Goal: Task Accomplishment & Management: Manage account settings

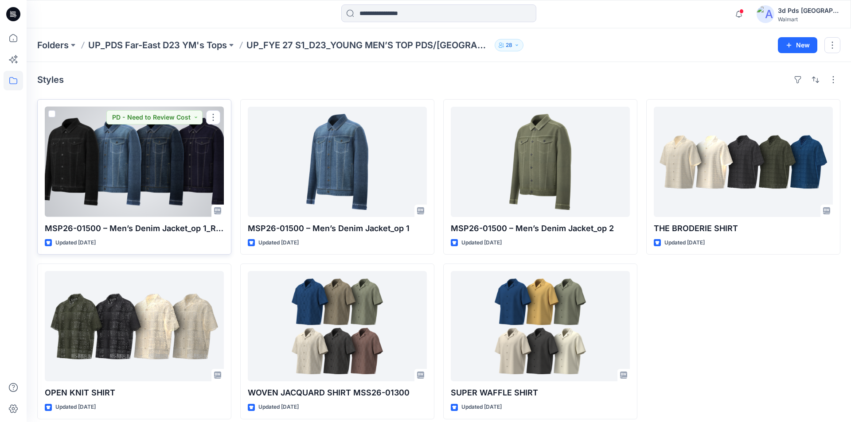
click at [108, 152] on div at bounding box center [134, 162] width 179 height 110
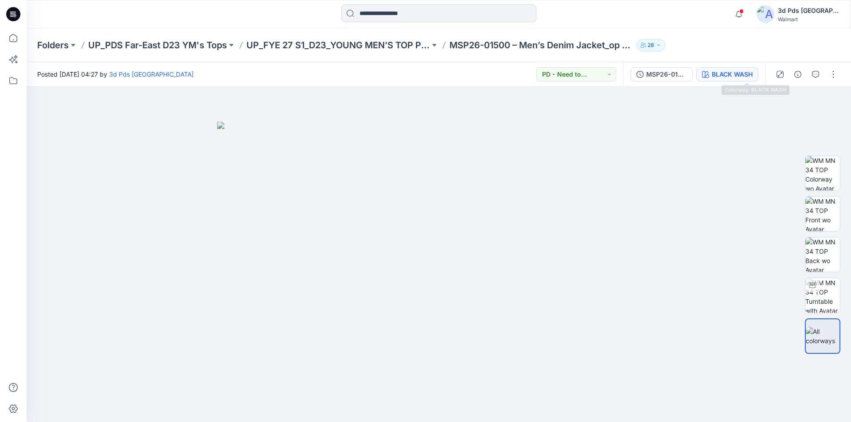
click at [750, 71] on div "BLACK WASH" at bounding box center [732, 75] width 41 height 10
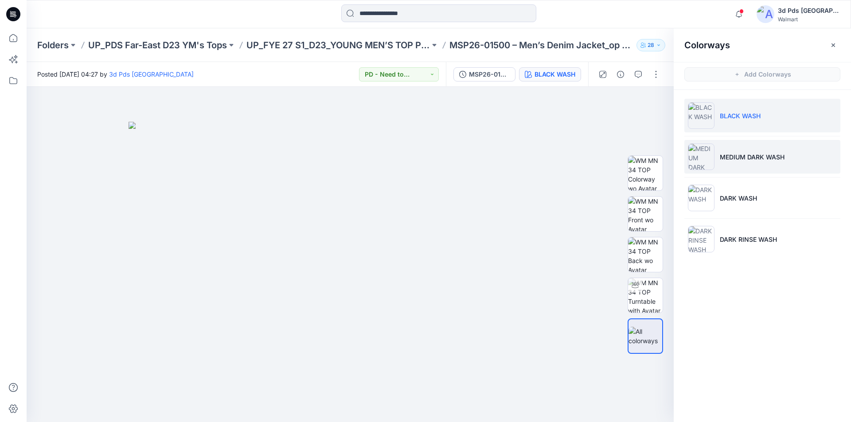
click at [754, 157] on p "MEDIUM DARK WASH" at bounding box center [752, 156] width 65 height 9
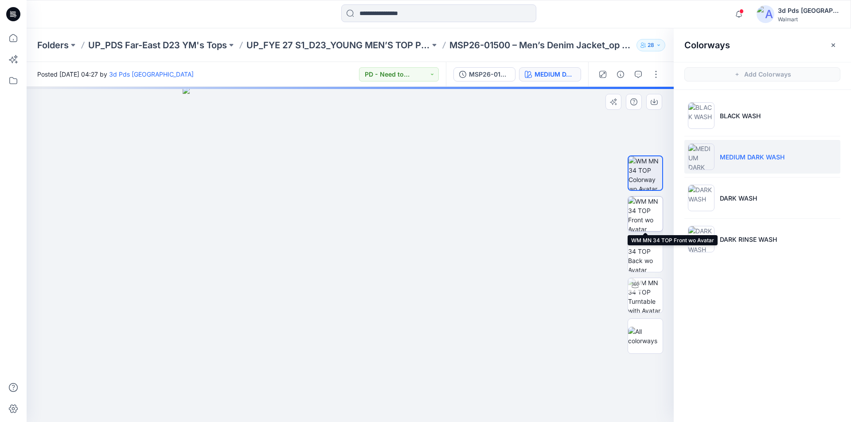
click at [648, 209] on img at bounding box center [645, 214] width 35 height 35
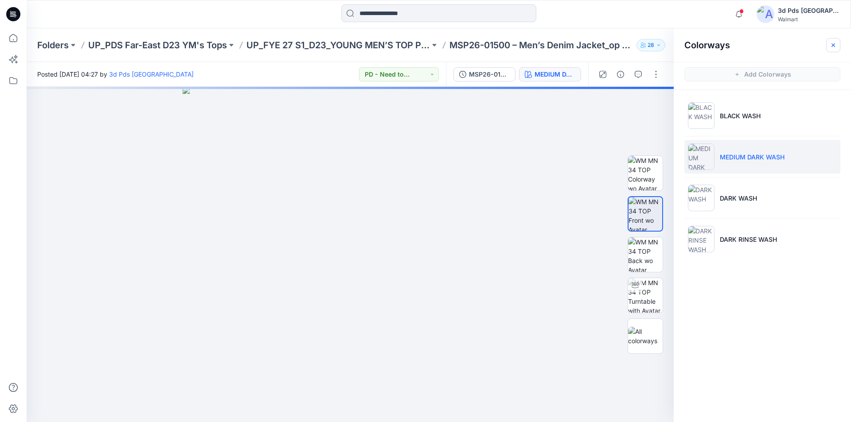
click at [832, 47] on icon "button" at bounding box center [833, 45] width 7 height 7
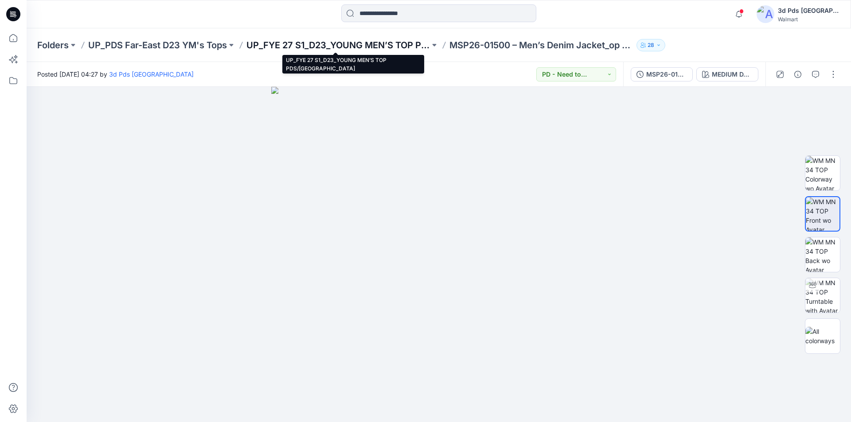
click at [345, 42] on p "UP_FYE 27 S1_D23_YOUNG MEN’S TOP PDS/FAR EAST" at bounding box center [338, 45] width 184 height 12
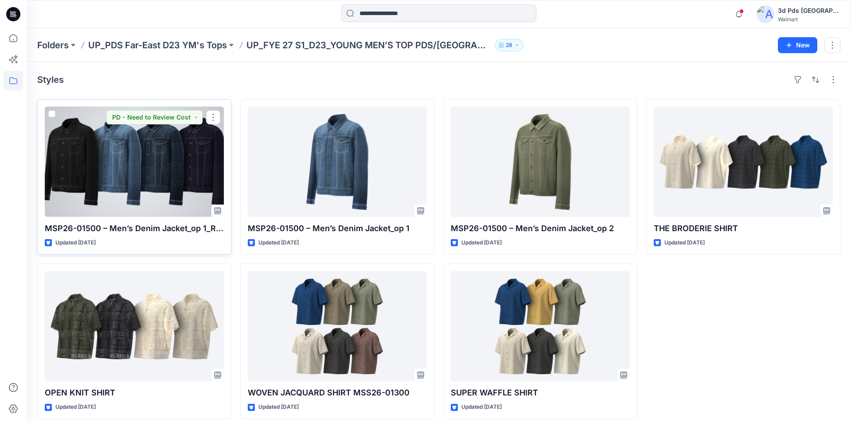
click at [147, 163] on div at bounding box center [134, 162] width 179 height 110
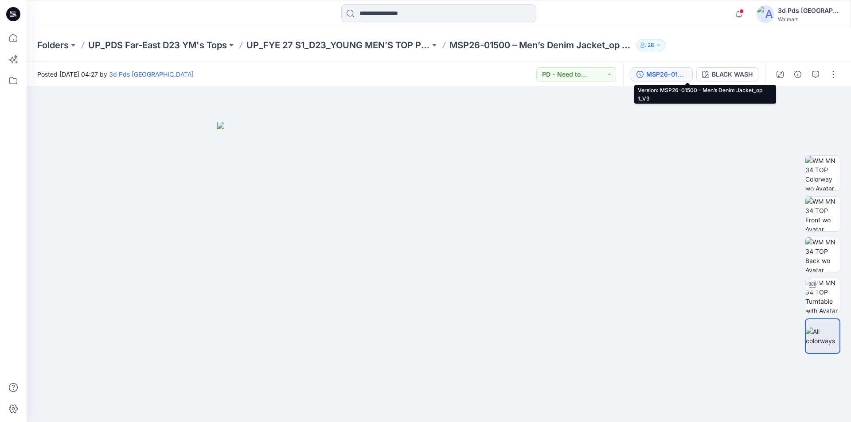
click at [687, 72] on div "MSP26-01500 – Men’s Denim Jacket_op 1_V3" at bounding box center [666, 75] width 41 height 10
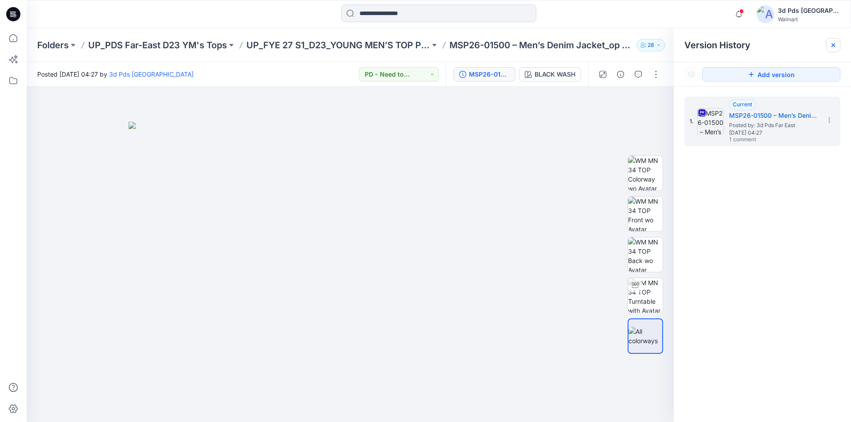
click at [832, 46] on icon at bounding box center [833, 45] width 7 height 7
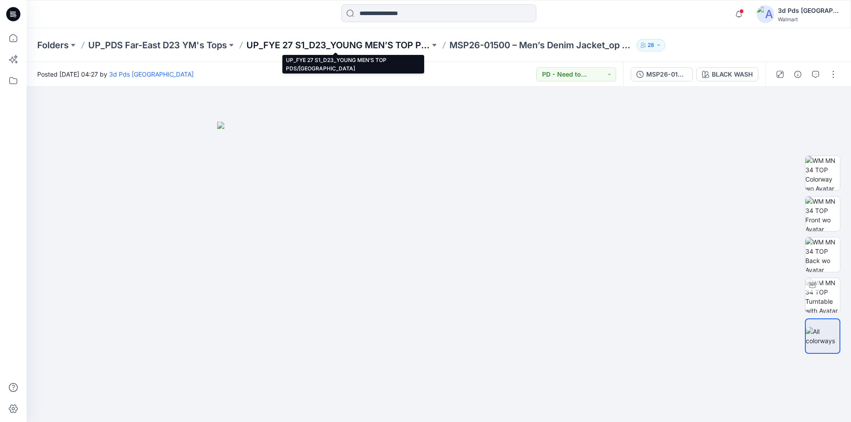
click at [394, 45] on p "UP_FYE 27 S1_D23_YOUNG MEN’S TOP PDS/[GEOGRAPHIC_DATA]" at bounding box center [338, 45] width 184 height 12
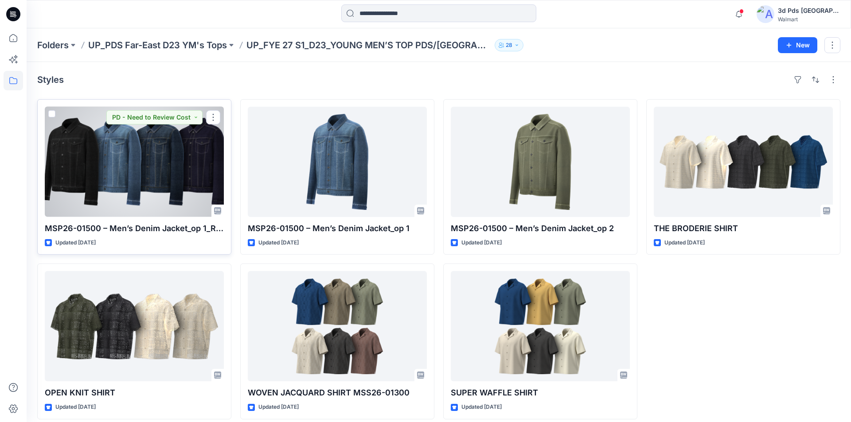
click at [150, 154] on div at bounding box center [134, 162] width 179 height 110
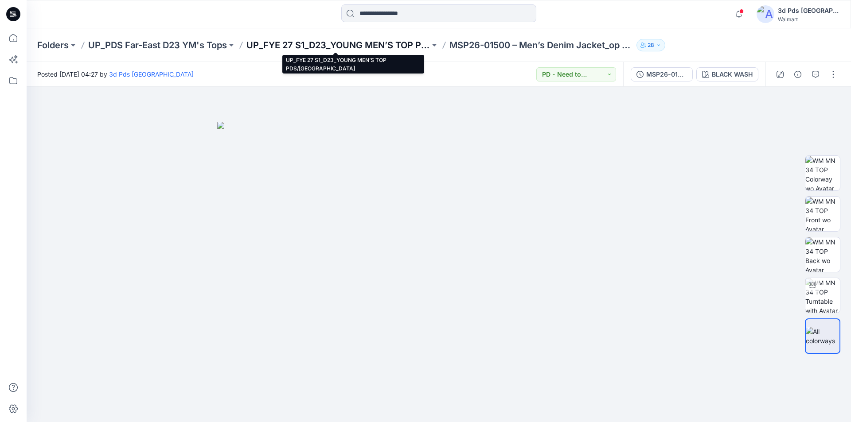
click at [400, 46] on p "UP_FYE 27 S1_D23_YOUNG MEN’S TOP PDS/[GEOGRAPHIC_DATA]" at bounding box center [338, 45] width 184 height 12
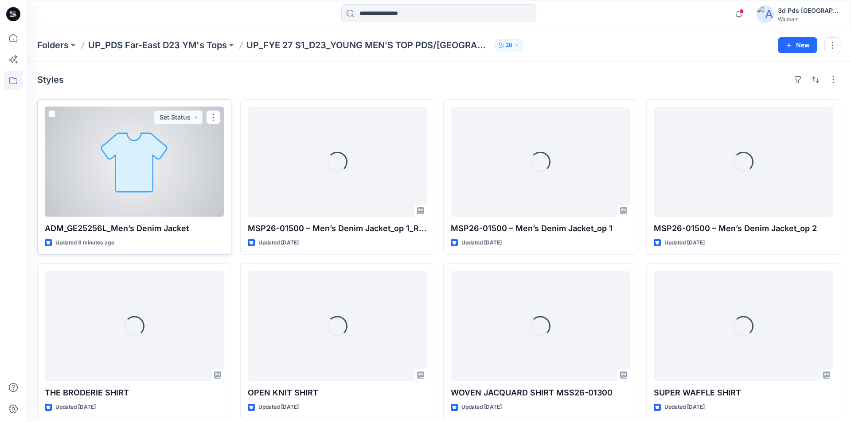
click at [176, 154] on div at bounding box center [134, 162] width 179 height 110
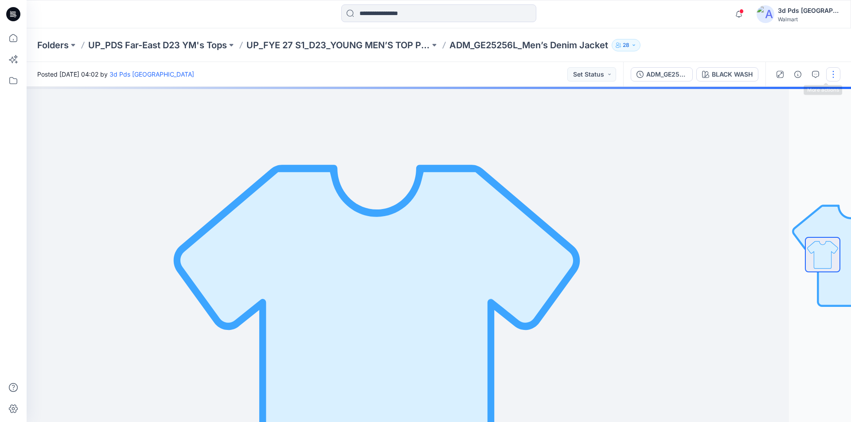
click at [836, 74] on button "button" at bounding box center [833, 74] width 14 height 14
click at [784, 112] on button "Edit" at bounding box center [798, 120] width 82 height 16
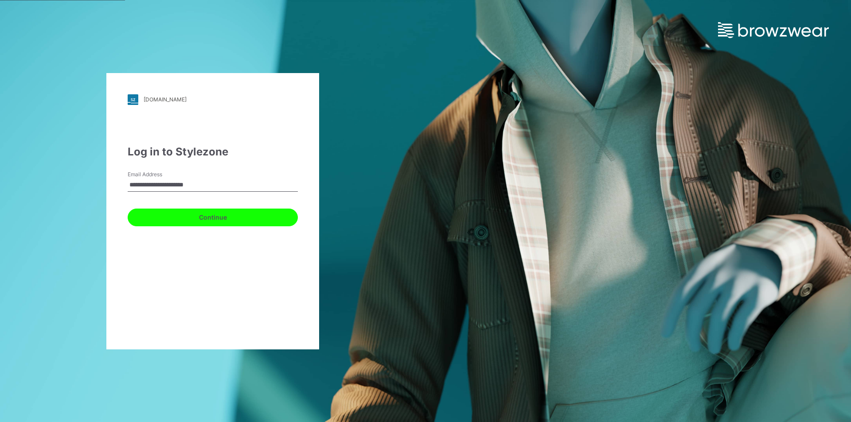
click at [244, 218] on button "Continue" at bounding box center [213, 218] width 170 height 18
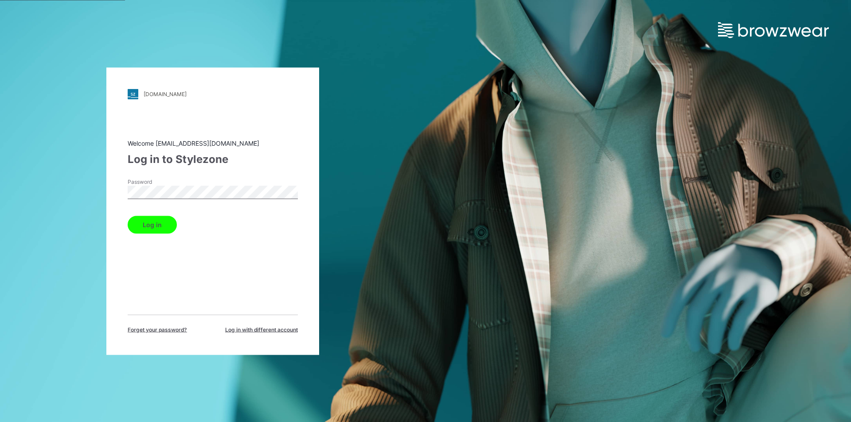
click at [157, 222] on button "Log in" at bounding box center [152, 225] width 49 height 18
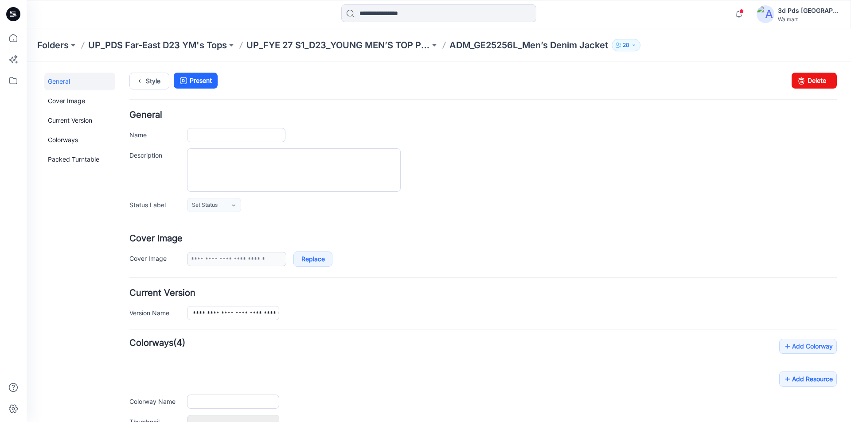
type input "**********"
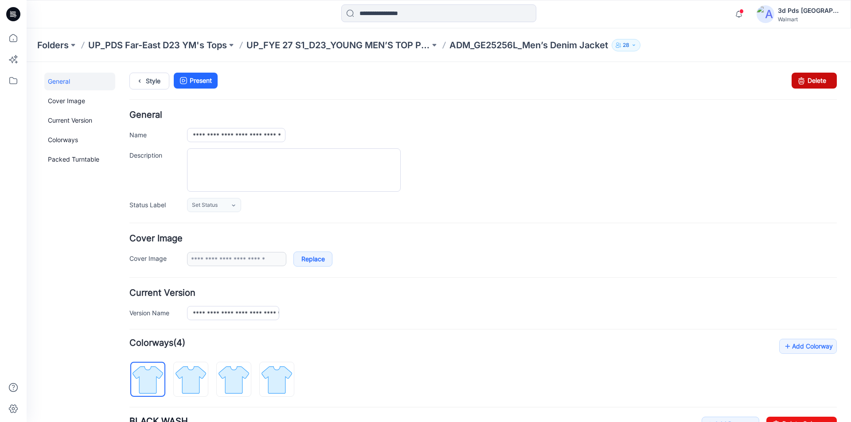
drag, startPoint x: 811, startPoint y: 80, endPoint x: 493, endPoint y: 118, distance: 320.6
click at [811, 80] on link "Delete" at bounding box center [814, 81] width 45 height 16
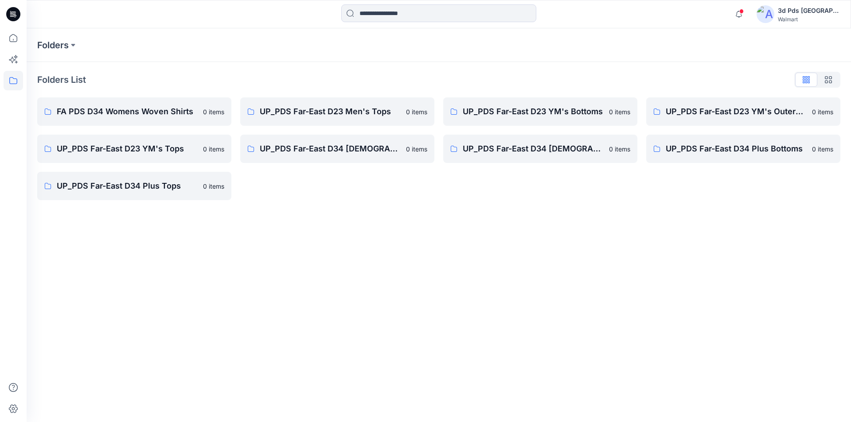
click at [12, 12] on icon at bounding box center [14, 12] width 4 height 0
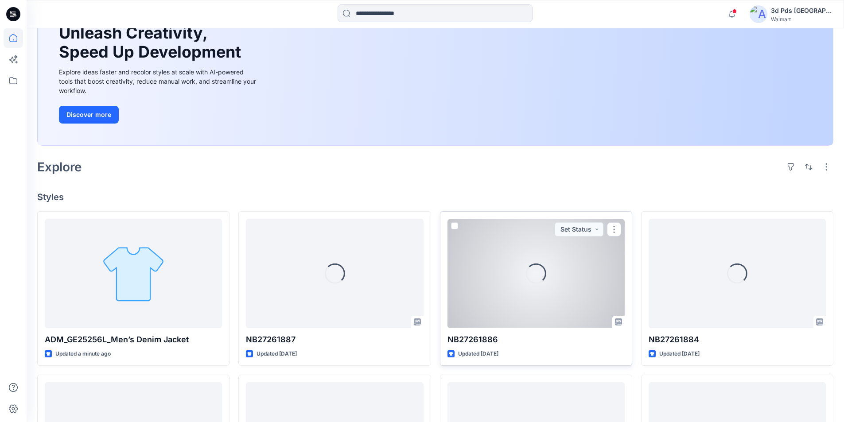
scroll to position [89, 0]
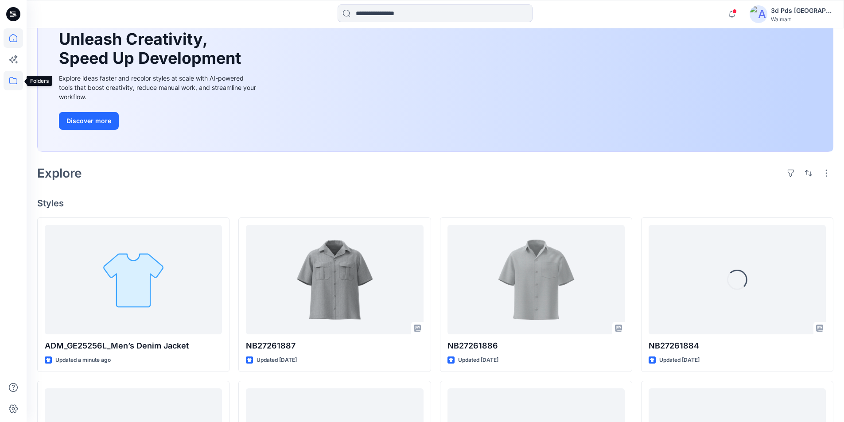
click at [14, 84] on icon at bounding box center [13, 80] width 8 height 7
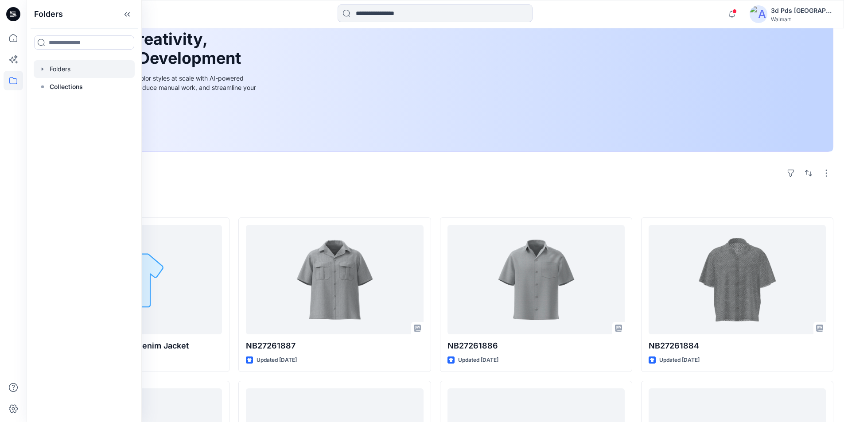
click at [66, 65] on div at bounding box center [84, 69] width 101 height 18
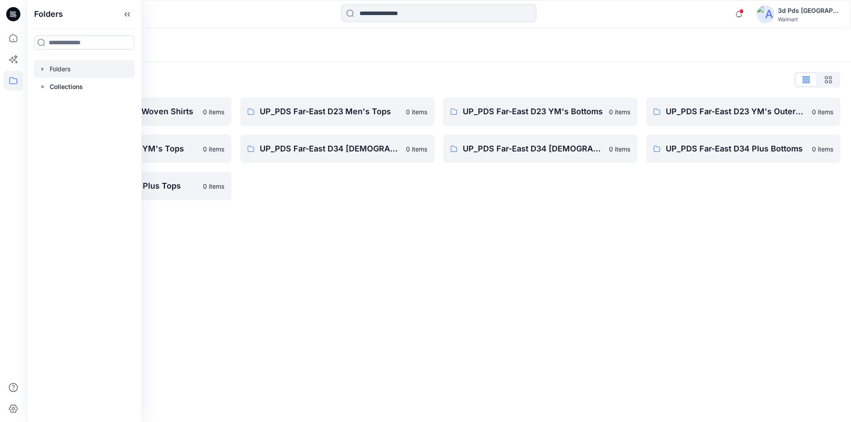
click at [424, 226] on div "Folders Folders List FA PDS D34 Womens Woven Shirts 0 items UP_PDS Far-East D23…" at bounding box center [439, 225] width 824 height 394
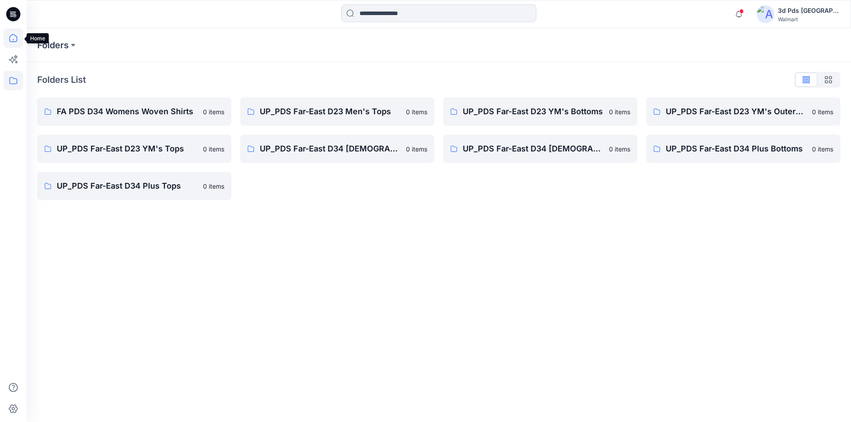
click at [16, 40] on icon at bounding box center [14, 38] width 20 height 20
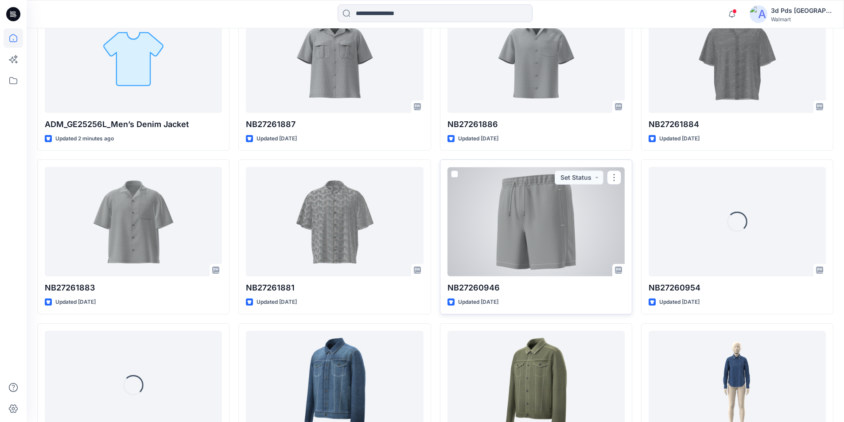
scroll to position [352, 0]
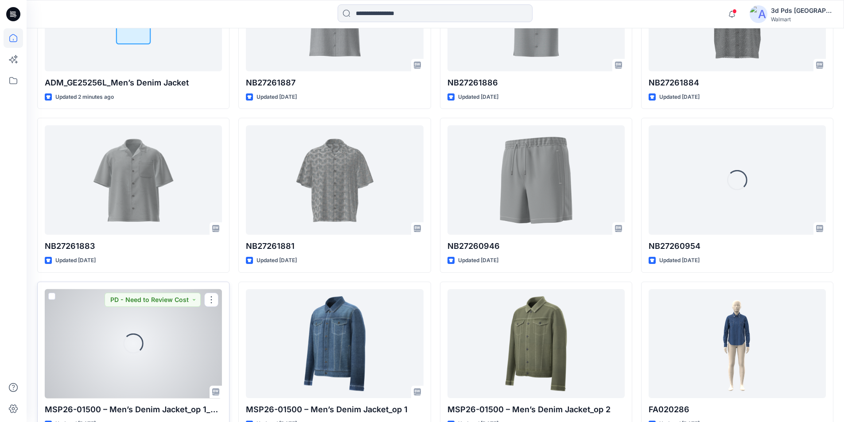
click at [154, 312] on div "Loading..." at bounding box center [133, 343] width 177 height 109
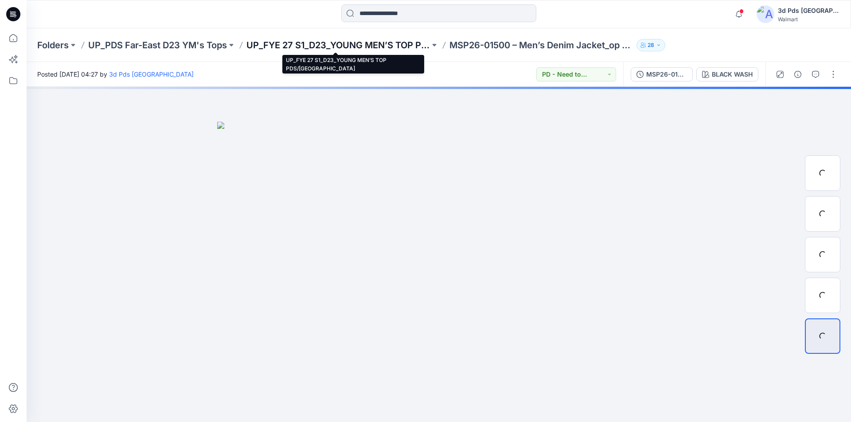
click at [347, 44] on p "UP_FYE 27 S1_D23_YOUNG MEN’S TOP PDS/[GEOGRAPHIC_DATA]" at bounding box center [338, 45] width 184 height 12
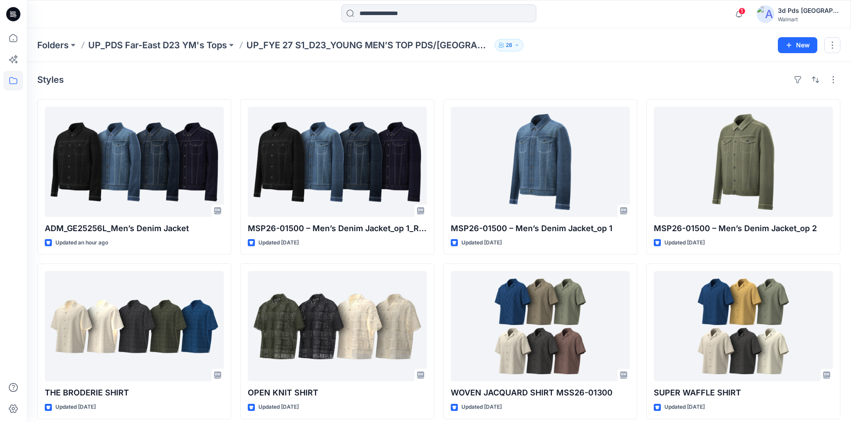
click at [13, 15] on icon at bounding box center [15, 14] width 4 height 0
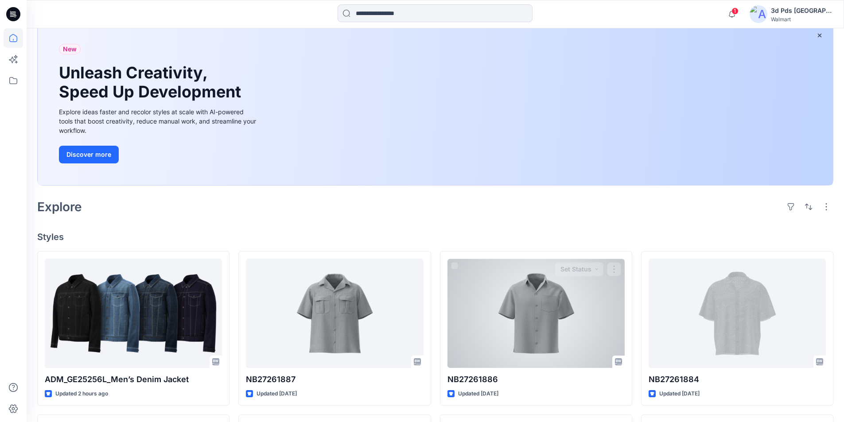
scroll to position [222, 0]
